Goal: Task Accomplishment & Management: Manage account settings

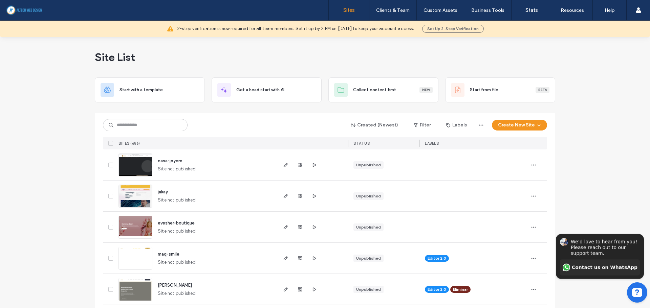
click at [138, 118] on div "Created (Newest) Filter Labels Create New Site SITES (686) STATUS LABELS" at bounding box center [325, 131] width 444 height 36
click at [138, 125] on input at bounding box center [145, 125] width 85 height 12
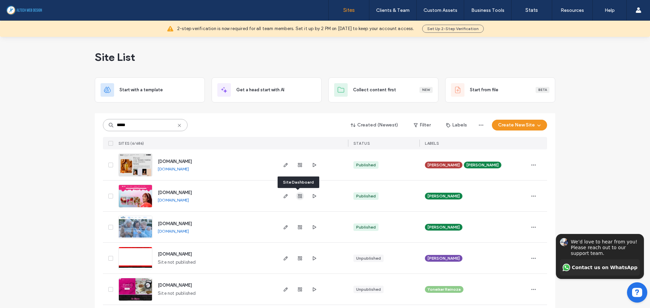
type input "*****"
click at [297, 198] on icon "button" at bounding box center [299, 196] width 5 height 5
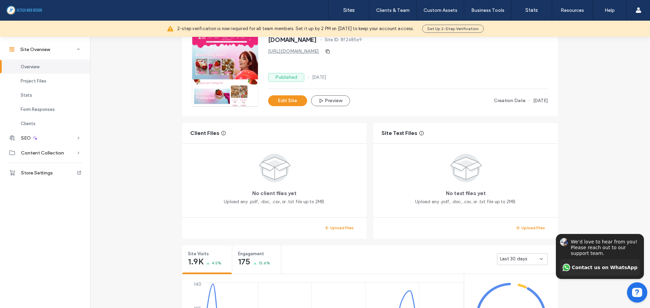
scroll to position [102, 0]
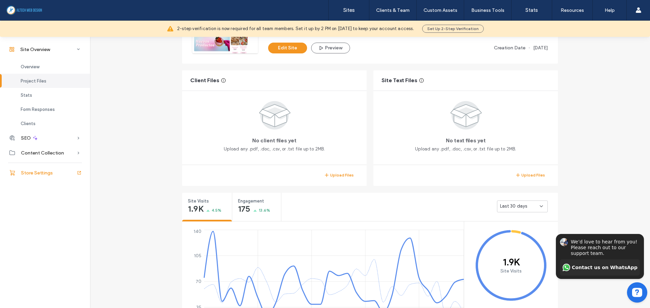
click at [41, 177] on div "Store Settings" at bounding box center [45, 172] width 90 height 15
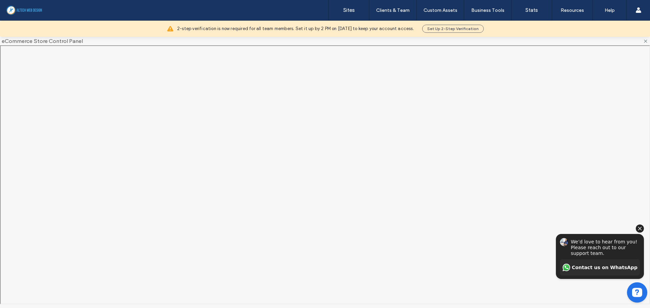
click at [637, 229] on icon "Hide invitation" at bounding box center [640, 229] width 8 height 8
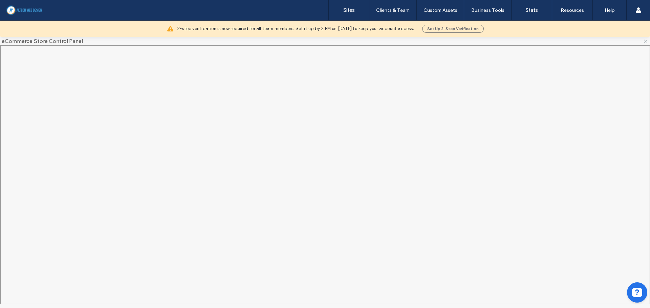
click at [644, 43] on icon at bounding box center [645, 41] width 5 height 5
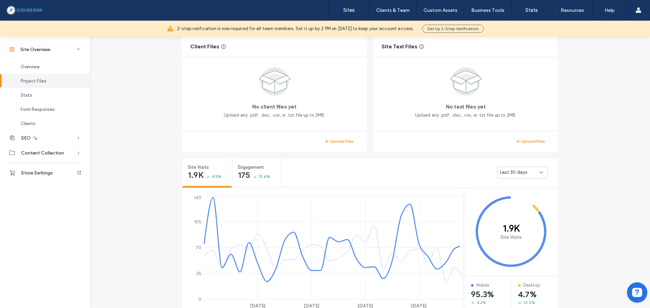
scroll to position [169, 0]
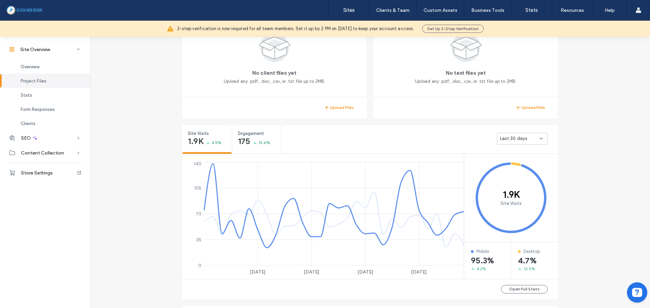
click at [523, 139] on div "Last 30 days" at bounding box center [520, 138] width 40 height 7
click at [506, 159] on span "Last 7 days" at bounding box center [509, 162] width 24 height 7
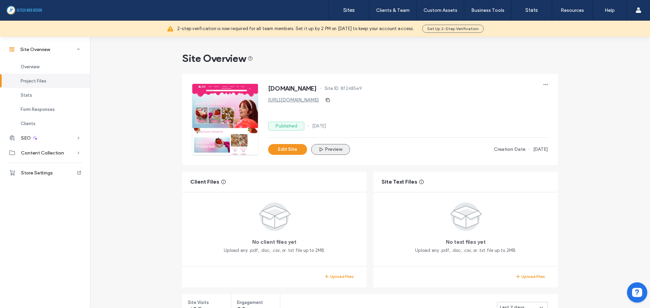
click at [325, 148] on button "Preview" at bounding box center [330, 149] width 39 height 11
